Goal: Communication & Community: Answer question/provide support

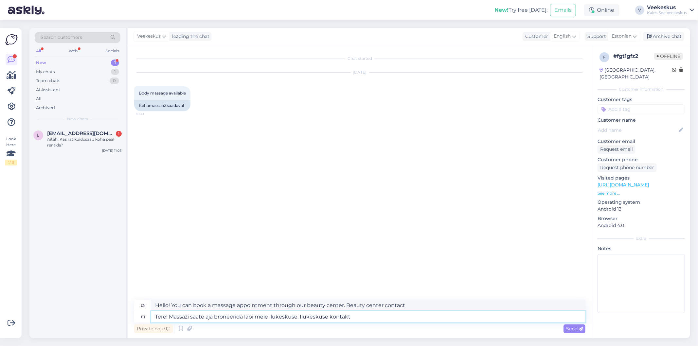
click at [369, 319] on textarea "Tere! Massaži saate aja broneerida läbi meie ilukeskuse. Ilukeskuse kontakt" at bounding box center [368, 316] width 434 height 11
paste textarea "[PHONE_NUMBER] [EMAIL_ADDRESS][DOMAIN_NAME]"
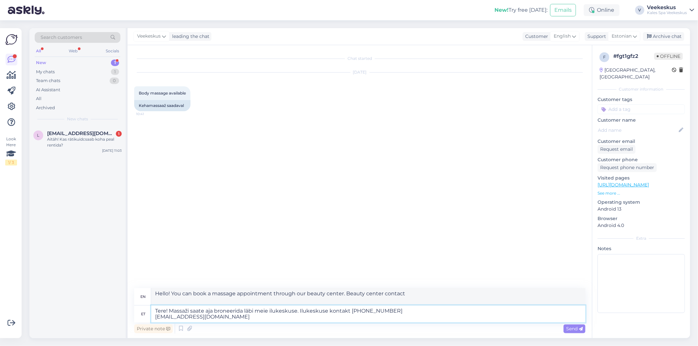
click at [154, 318] on textarea "Tere! Massaži saate aja broneerida läbi meie ilukeskuse. Ilukeskuse kontakt [PH…" at bounding box center [368, 313] width 434 height 17
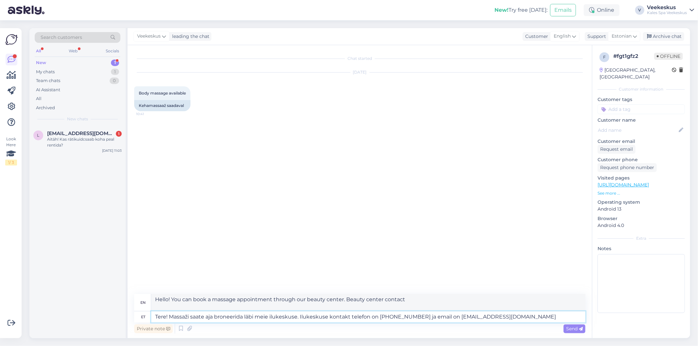
click at [184, 318] on textarea "Tere! Massaži saate aja broneerida läbi meie ilukeskuse. Ilukeskuse kontakt tel…" at bounding box center [368, 316] width 434 height 11
click at [219, 319] on textarea "Tere! Massaaži saate aja broneerida läbi meie ilukeskuse. Ilukeskuse kontakt te…" at bounding box center [368, 316] width 434 height 11
click at [391, 316] on textarea "Tere! Massaaži saate aja broneerida läbi meie ilukeskuse. Ilukeskuse kontakt te…" at bounding box center [368, 316] width 434 height 11
click at [468, 320] on textarea "Tere! Massaaži saate aja broneerida läbi meie ilukeskuse. Ilukeskuse kontakt te…" at bounding box center [368, 316] width 434 height 11
click at [514, 314] on textarea "Tere! Massaaži saate aja broneerida läbi meie ilukeskuse. Ilukeskuse kontakt te…" at bounding box center [368, 316] width 434 height 11
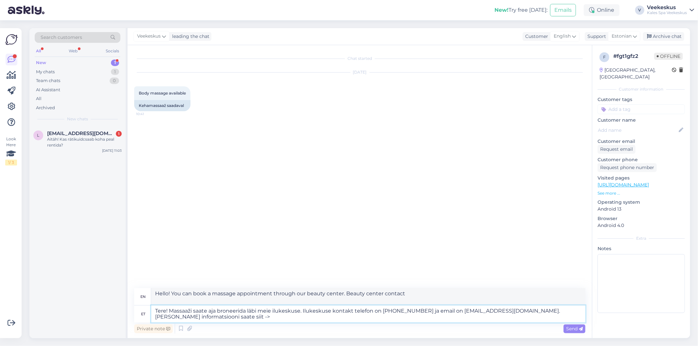
paste textarea "[URL][DOMAIN_NAME]"
click at [522, 310] on textarea "Tere! Massaaži saate aja broneerida läbi meie ilukeskuse. Ilukeskuse kontakt te…" at bounding box center [368, 313] width 434 height 17
click at [370, 322] on textarea "Tere! Massaaži saate aja broneerida läbi meie ilukeskuse. Ilukeskuse kontakt te…" at bounding box center [368, 313] width 434 height 17
type textarea "Tere! Massaaži saate aja broneerida läbi meie ilukeskuse. Ilukeskuse kontakt te…"
click at [569, 330] on span "Send" at bounding box center [574, 329] width 17 height 6
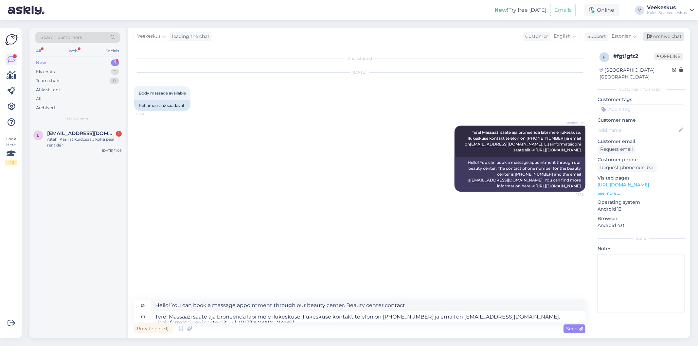
click at [666, 34] on div "Archive chat" at bounding box center [663, 36] width 41 height 9
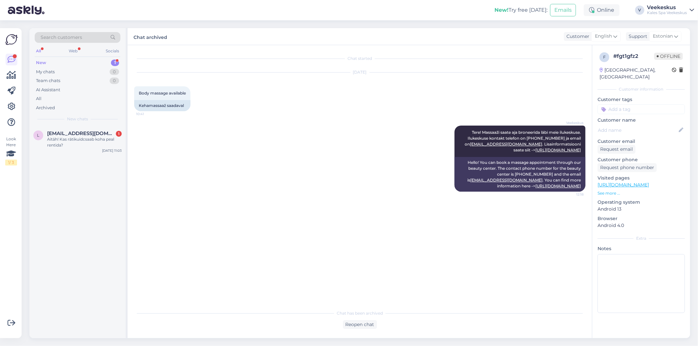
click at [285, 131] on div "Veekeskus Tere! Massaaži saate aja broneerida läbi meie ilukeskuse. Ilukeskuse …" at bounding box center [359, 158] width 451 height 80
click at [81, 136] on div "Aitäh! Kas rätikuidcsaab koha peal rentida?" at bounding box center [84, 142] width 75 height 12
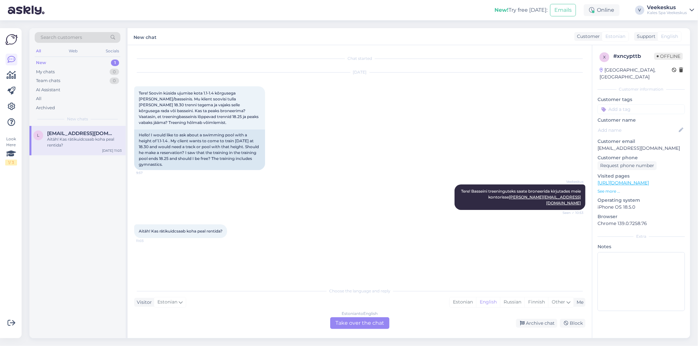
click at [335, 316] on div "Choose the language and reply Visitor Estonian Me Estonian English Russian Finn…" at bounding box center [359, 306] width 451 height 45
click at [350, 324] on div "Estonian to English Take over the chat" at bounding box center [359, 323] width 59 height 12
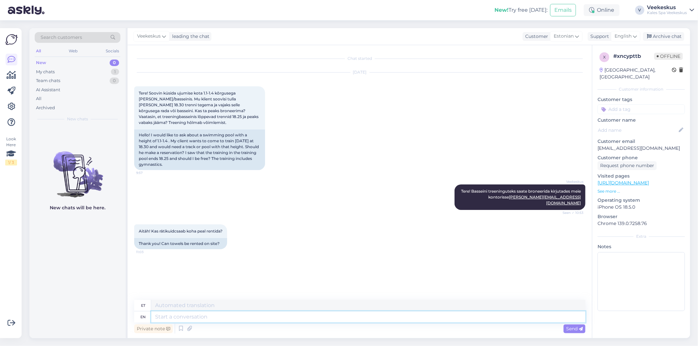
click at [251, 317] on textarea at bounding box center [368, 316] width 434 height 11
type textarea "H"
type textarea "Yes,"
type textarea "Jah,"
type textarea "Yes"
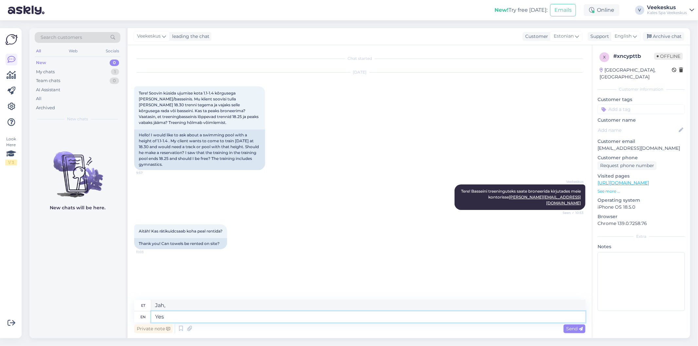
type textarea "Jah"
type textarea "Yes,"
type textarea "Jah,"
type textarea "Yes, for"
type textarea "Jah, selleks"
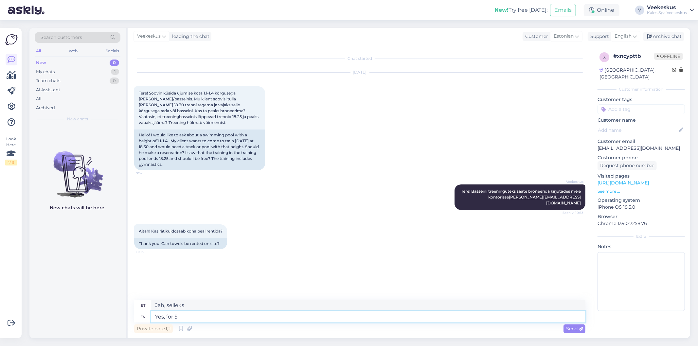
type textarea "Yes, for 5"
type textarea "Jah, 5-ks"
type textarea "Yes, for 5 euros"
type textarea "Jah, 5 euro eest"
type textarea "Yes, for 5 euros per"
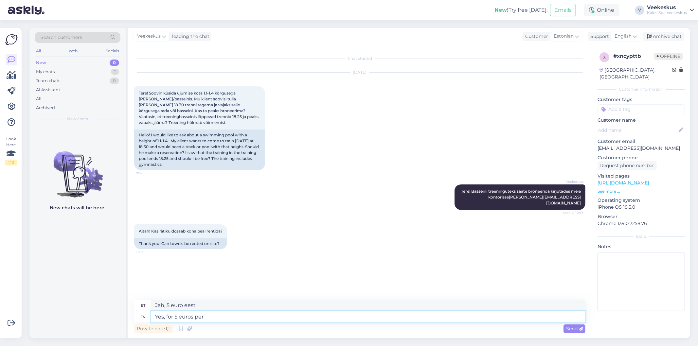
type textarea "Jah, 5 euro eest tükk"
type textarea "Yes, for 5 euros per one"
type textarea "Jah, 5 eurot tükk"
type textarea "Yes, for 5 euros per one towel"
type textarea "Jah, 5 eurot ühe rätiku kohta"
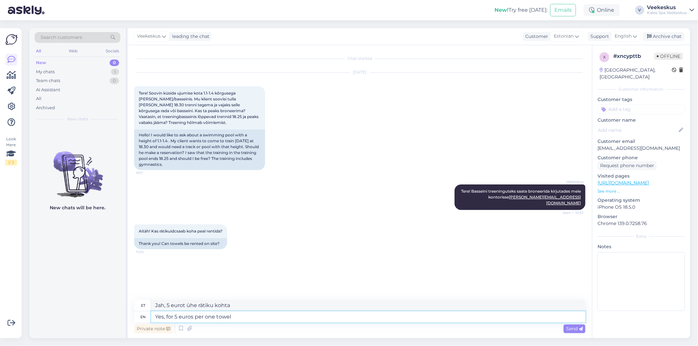
type textarea "Yes, for 5 euros per one towel"
click at [561, 331] on div "Private note Send" at bounding box center [359, 328] width 451 height 12
click at [564, 330] on div "Send" at bounding box center [574, 328] width 22 height 9
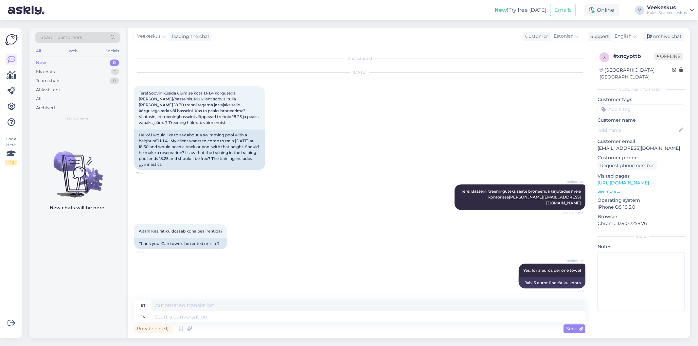
click at [437, 189] on div "Veekeskus Tere! Basseini treeninguteks saate broneerida kirjutades meie kontori…" at bounding box center [359, 197] width 451 height 40
click at [658, 36] on div "Archive chat" at bounding box center [663, 36] width 41 height 9
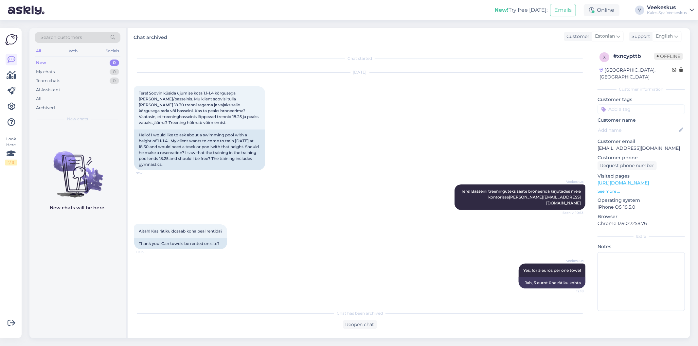
click at [429, 152] on div "Aug 22 2025 Tere! Soovin küsida ujumise kota 1.1-1.4 kõrgusega rajal/basseinis.…" at bounding box center [359, 121] width 451 height 112
